Goal: Task Accomplishment & Management: Manage account settings

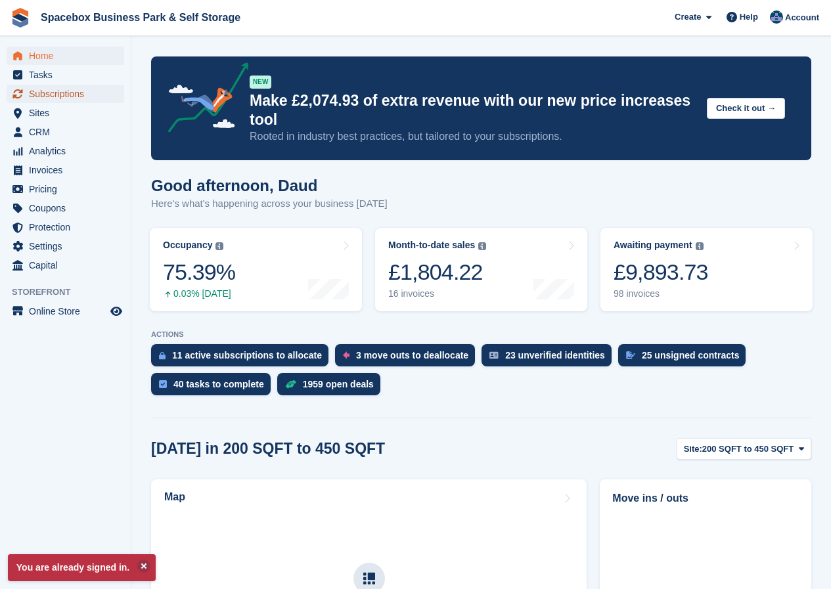
click at [56, 92] on span "Subscriptions" at bounding box center [68, 94] width 79 height 18
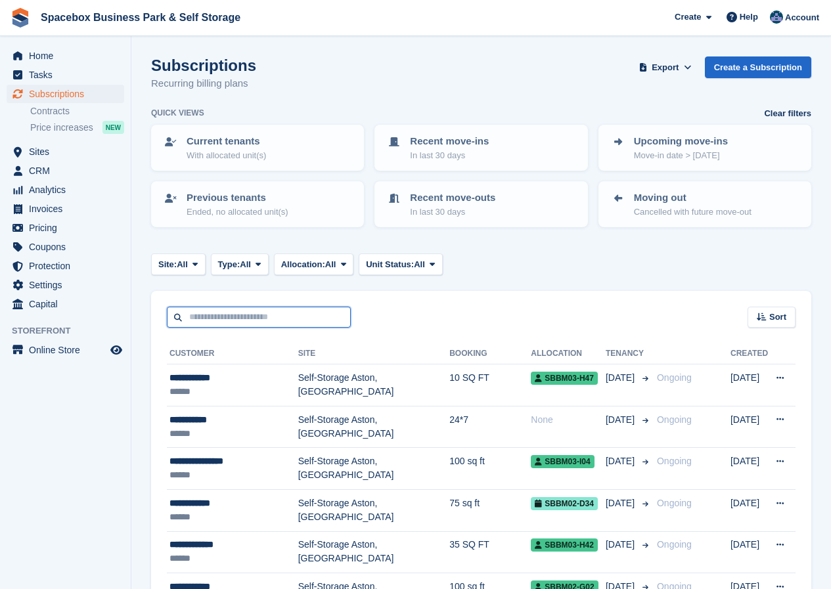
click at [214, 321] on input "text" at bounding box center [259, 318] width 184 height 22
type input "****"
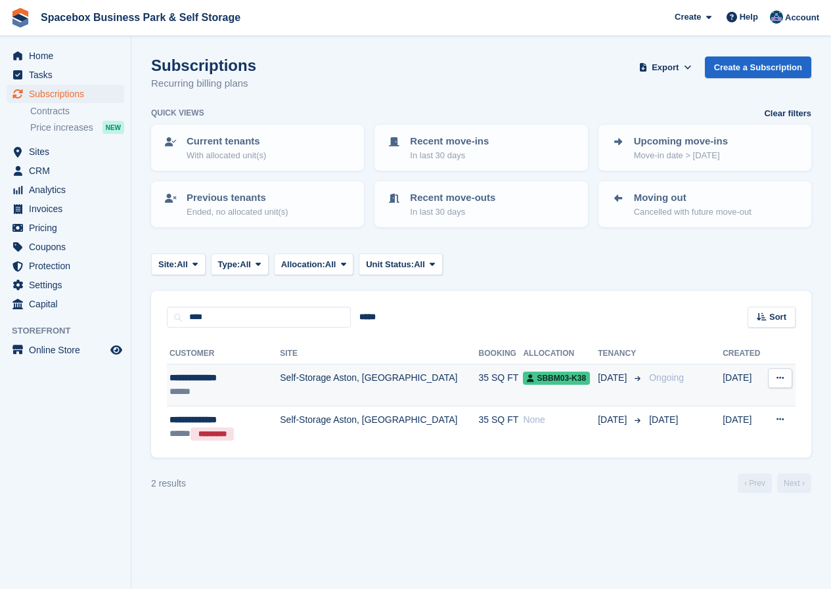
click at [311, 377] on td "Self-Storage Aston, [GEOGRAPHIC_DATA]" at bounding box center [379, 386] width 198 height 42
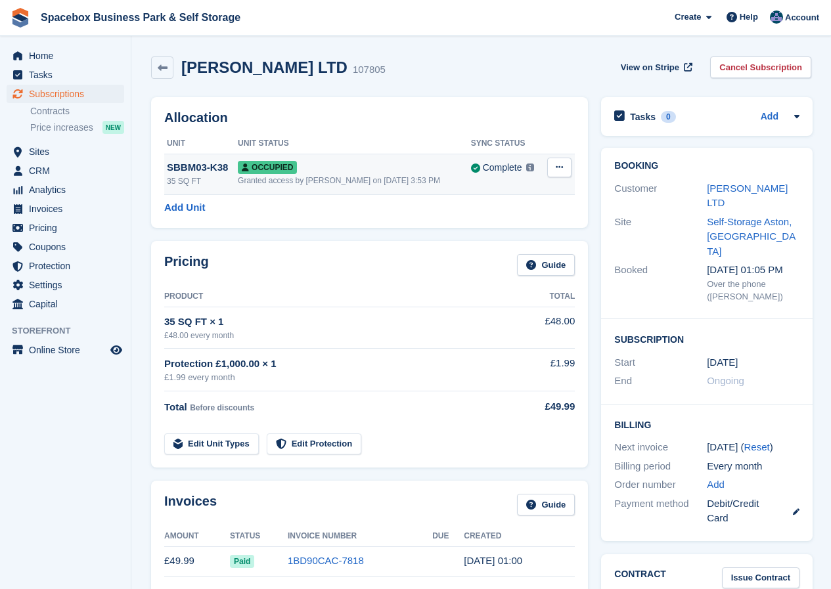
click at [553, 168] on button at bounding box center [559, 168] width 24 height 20
click at [482, 236] on p "Deallocate" at bounding box center [508, 238] width 114 height 17
